Goal: Obtain resource: Download file/media

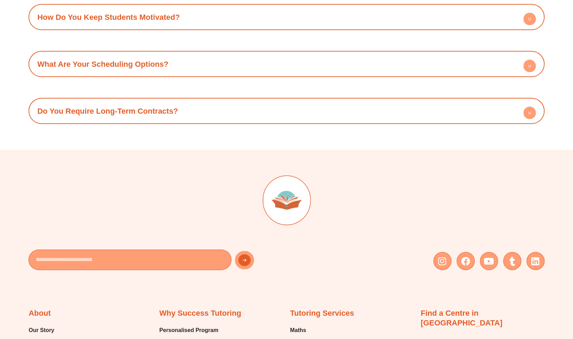
scroll to position [3003, 0]
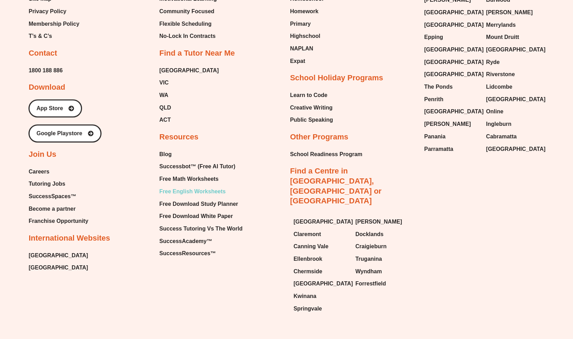
click at [181, 186] on span "Free English Worksheets" at bounding box center [192, 191] width 66 height 10
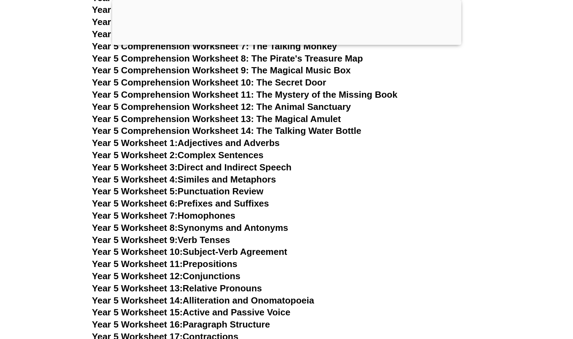
scroll to position [3295, 0]
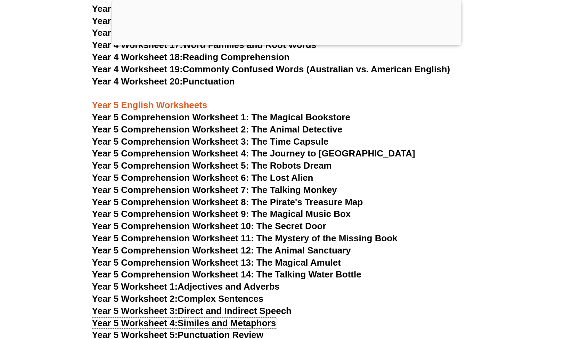
scroll to position [3154, 0]
click at [251, 116] on span "Year 5 Comprehension Worksheet 1: The Magical Bookstore" at bounding box center [221, 117] width 258 height 10
